Goal: Check status: Check status

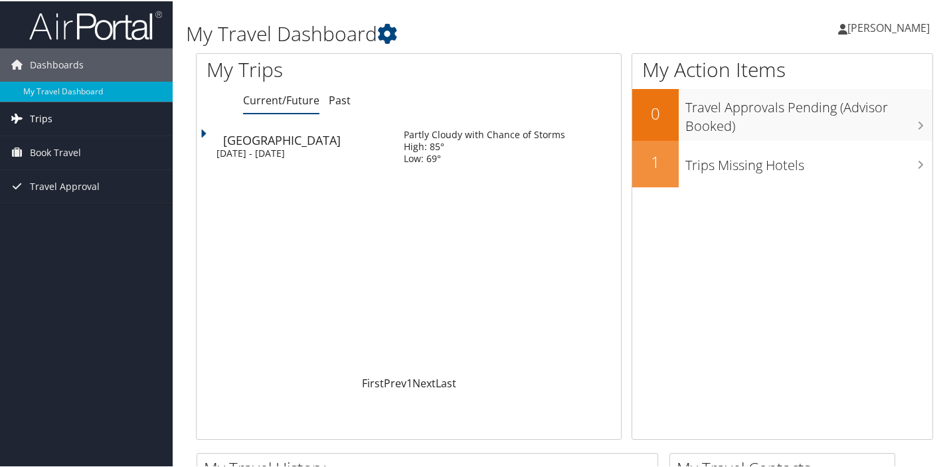
click at [63, 119] on link "Trips" at bounding box center [86, 117] width 173 height 33
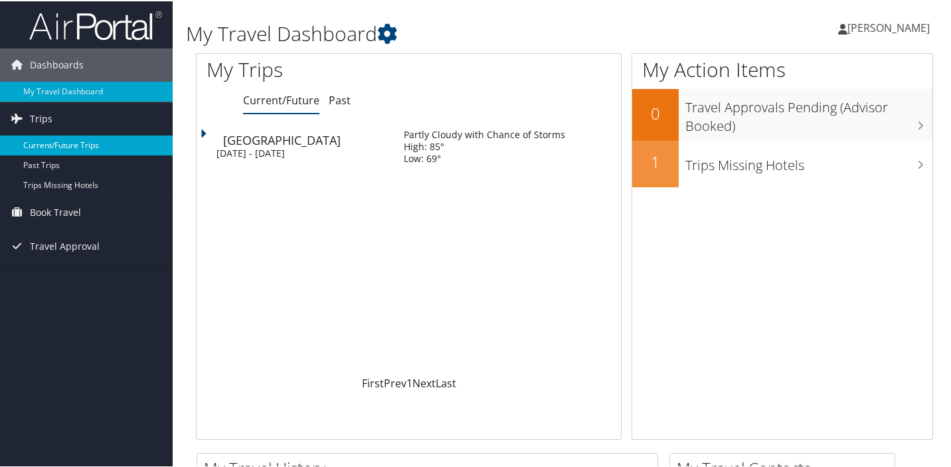
click at [70, 144] on link "Current/Future Trips" at bounding box center [86, 144] width 173 height 20
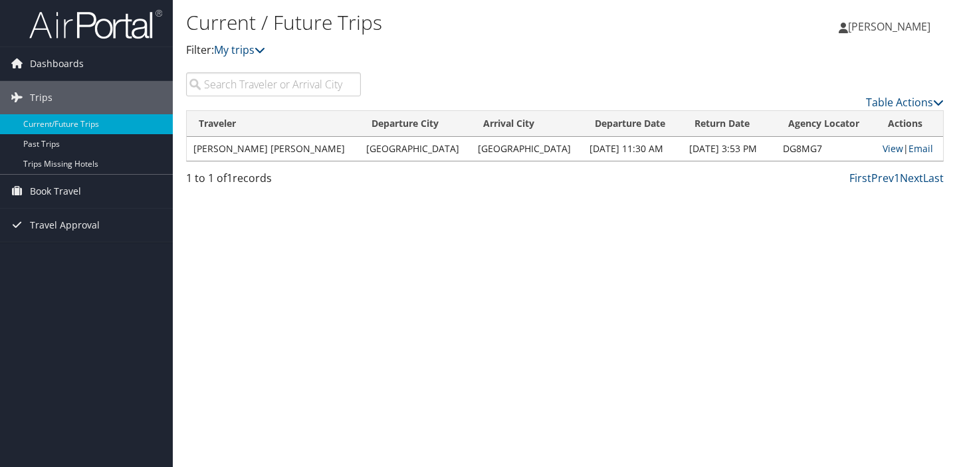
click at [299, 148] on td "BENNETT GERHARD WIEDERHOLT" at bounding box center [273, 149] width 173 height 24
click at [886, 149] on link "View" at bounding box center [892, 148] width 21 height 13
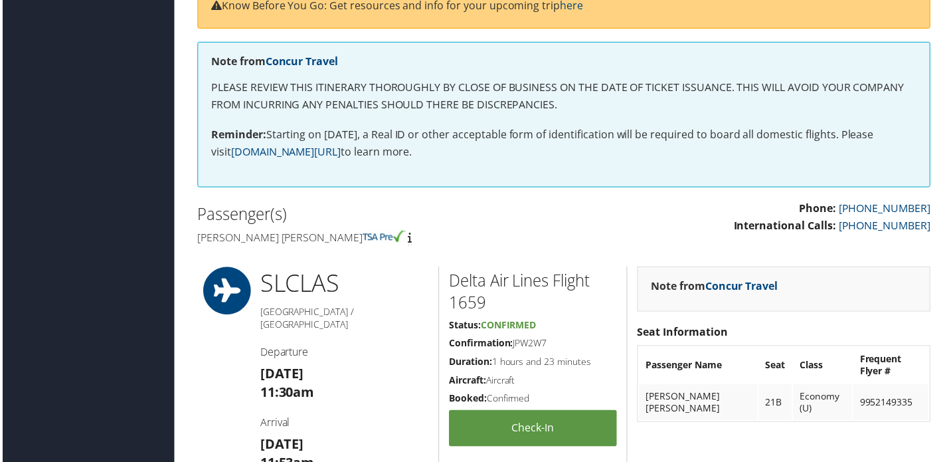
scroll to position [196, 0]
